Goal: Find specific page/section: Find specific page/section

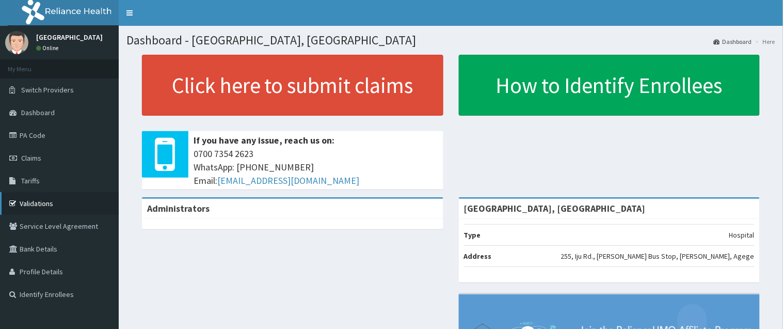
click at [78, 203] on link "Validations" at bounding box center [59, 203] width 119 height 23
click at [50, 197] on link "Validations" at bounding box center [59, 203] width 119 height 23
click at [28, 200] on link "Validations" at bounding box center [59, 203] width 119 height 23
click at [54, 208] on link "Validations" at bounding box center [59, 203] width 119 height 23
click at [70, 209] on link "Validations" at bounding box center [59, 203] width 119 height 23
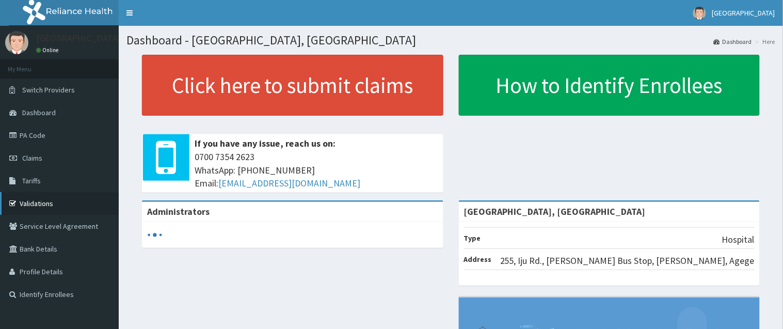
click at [35, 202] on link "Validations" at bounding box center [59, 203] width 119 height 23
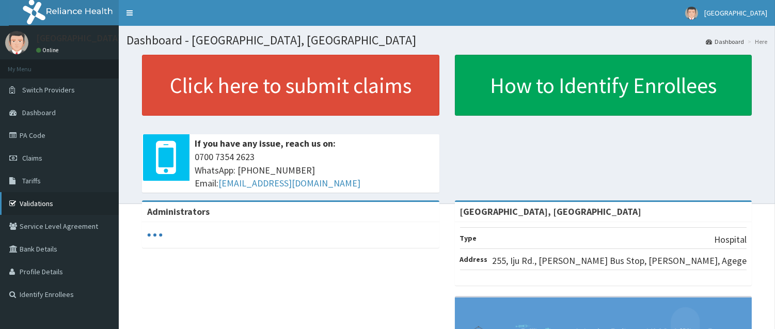
click at [26, 200] on link "Validations" at bounding box center [59, 203] width 119 height 23
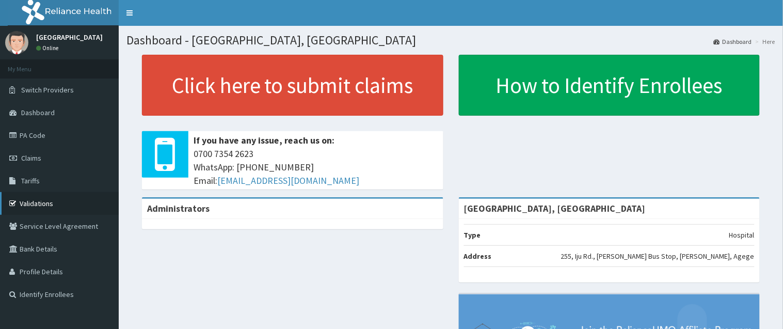
click at [27, 203] on link "Validations" at bounding box center [59, 203] width 119 height 23
